Goal: Find specific page/section: Find specific page/section

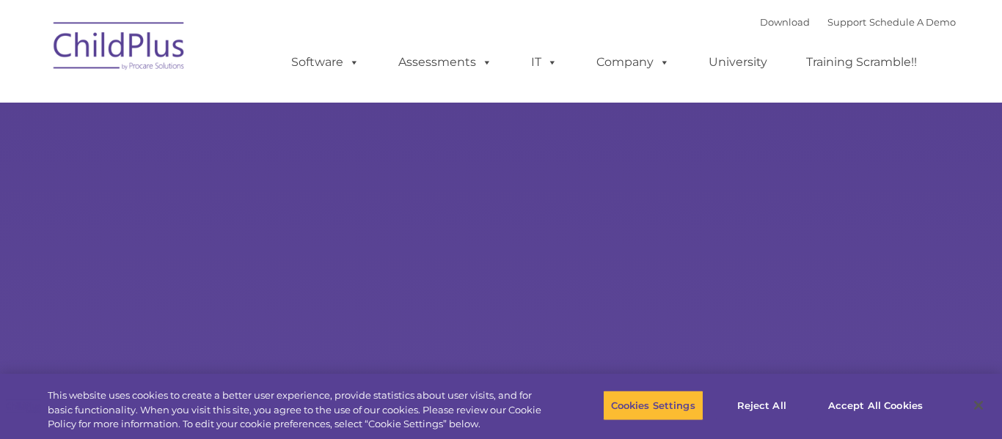
type input ""
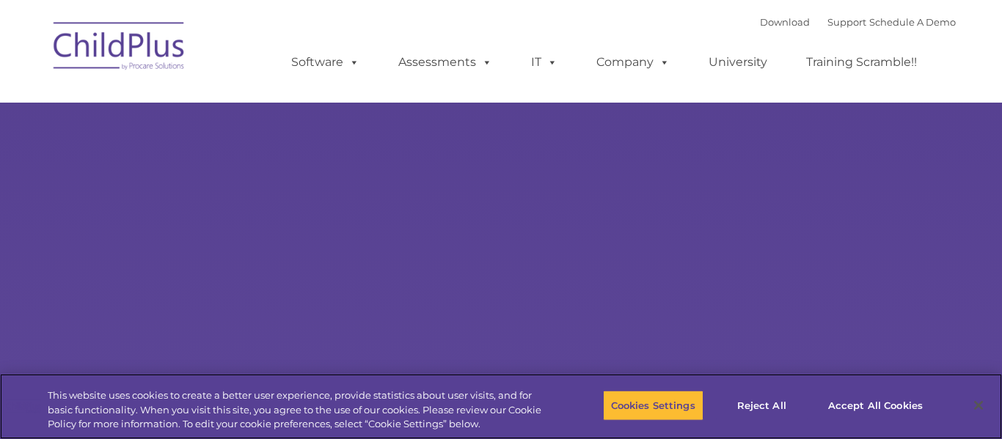
select select "MEDIUM"
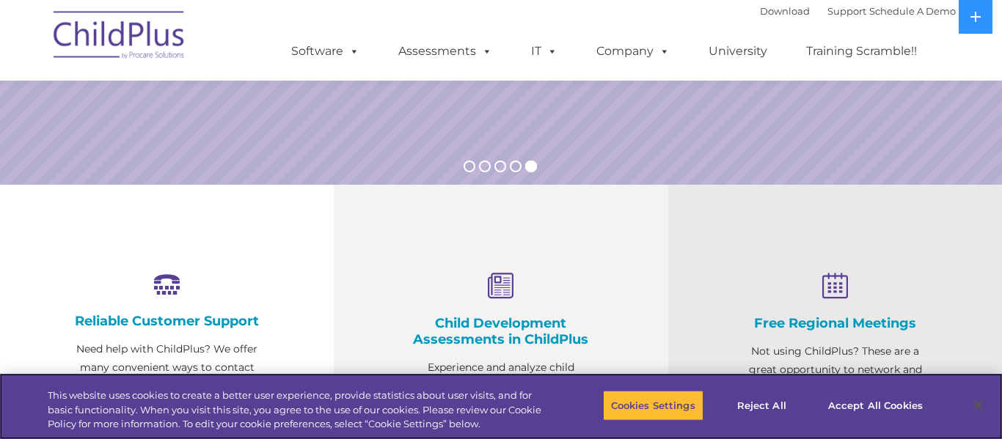
scroll to position [362, 0]
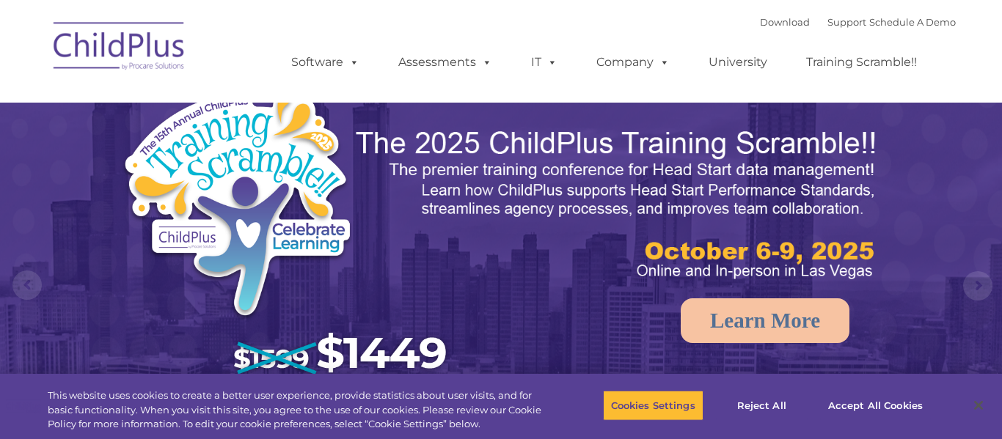
select select "MEDIUM"
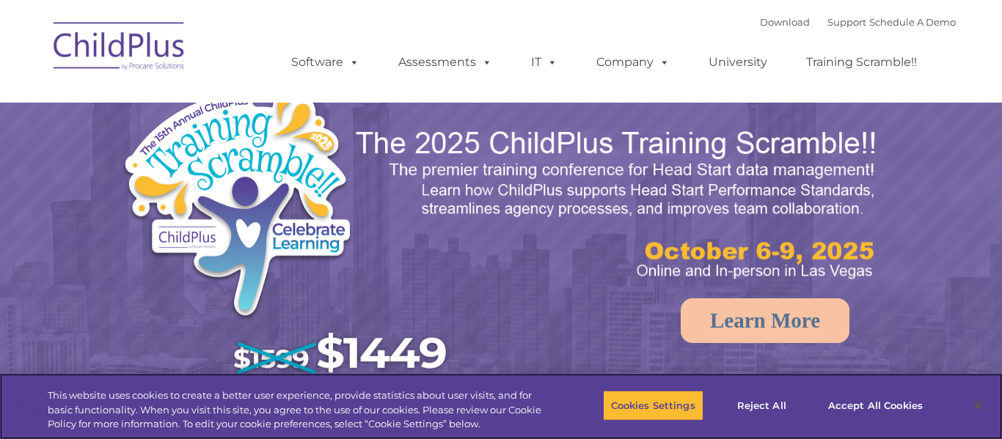
select select "MEDIUM"
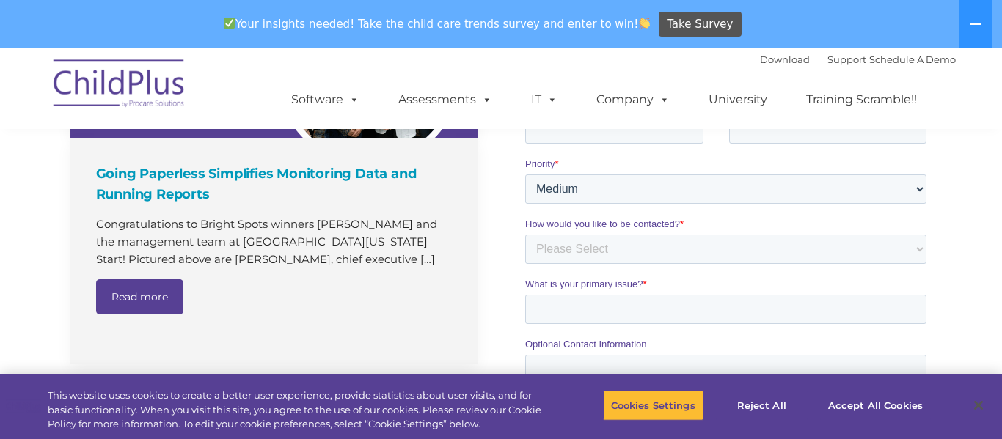
scroll to position [1780, 0]
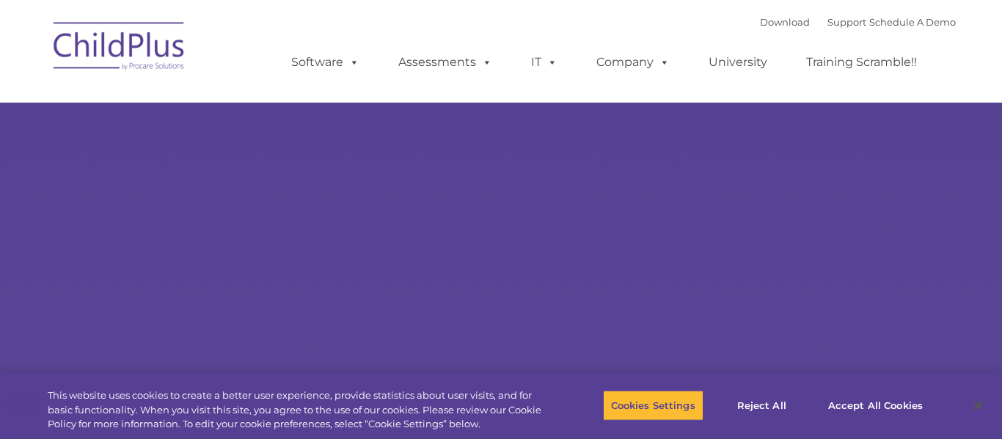
type input ""
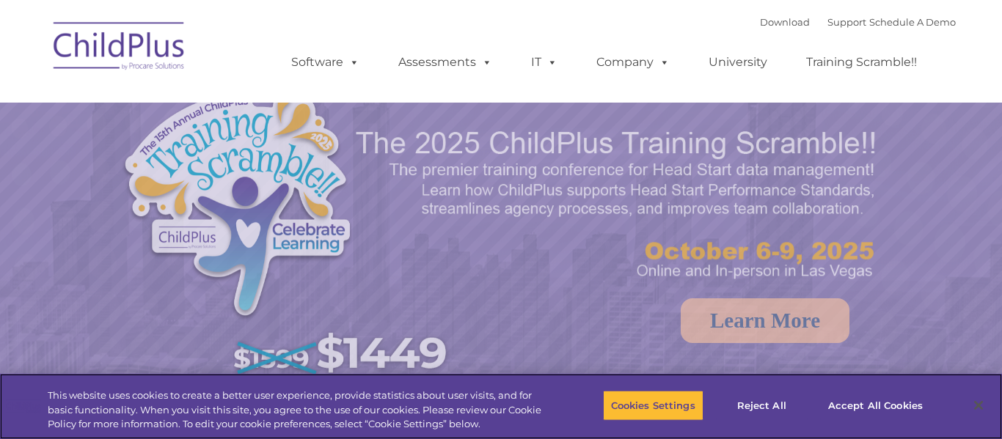
select select "MEDIUM"
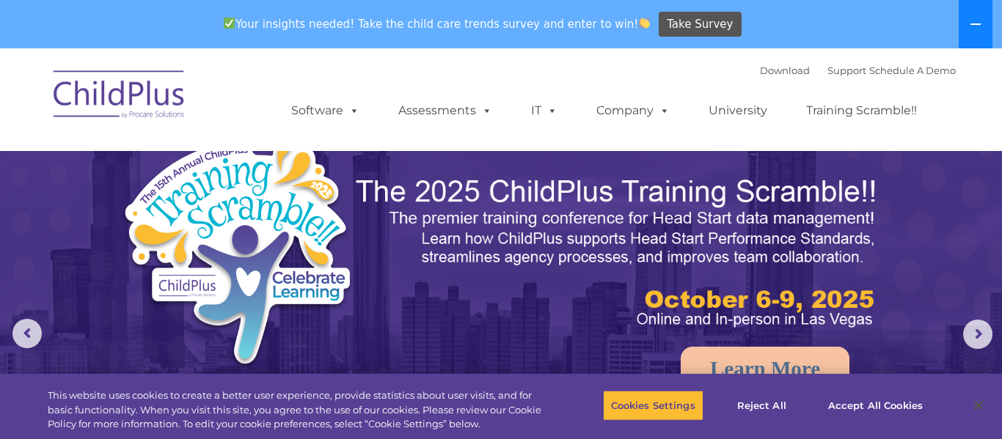
click at [986, 32] on button at bounding box center [976, 24] width 34 height 48
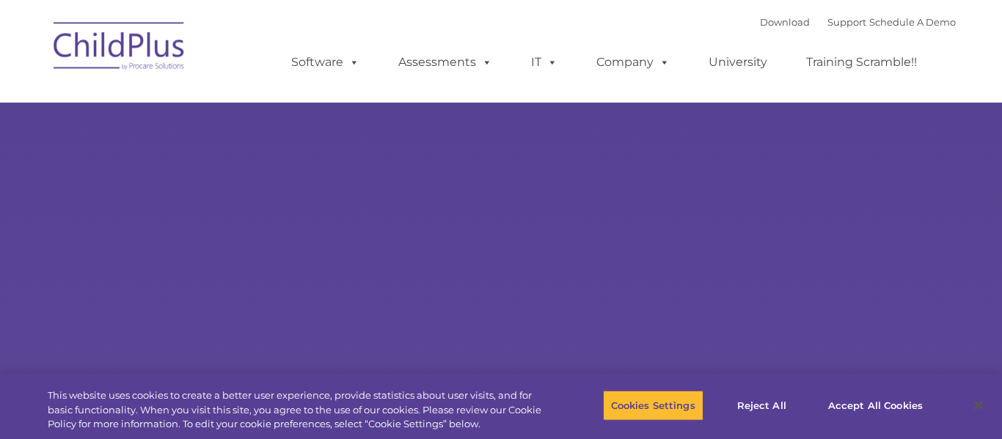
type input ""
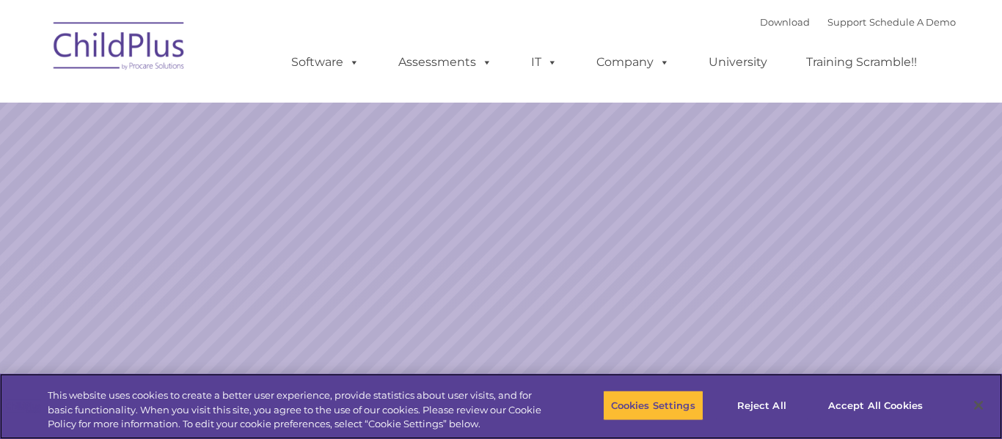
select select "MEDIUM"
